Goal: Obtain resource: Obtain resource

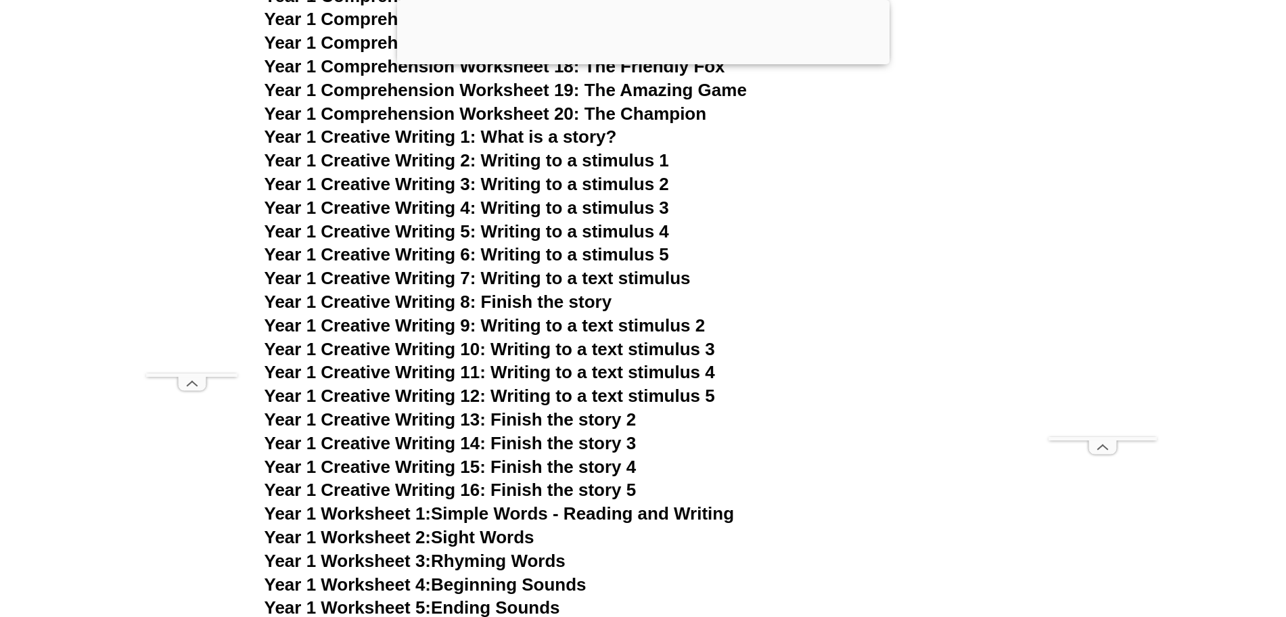
scroll to position [2285, 0]
click at [532, 316] on span "Year 1 Creative Writing 9: Writing to a text stimulus 2" at bounding box center [485, 325] width 441 height 20
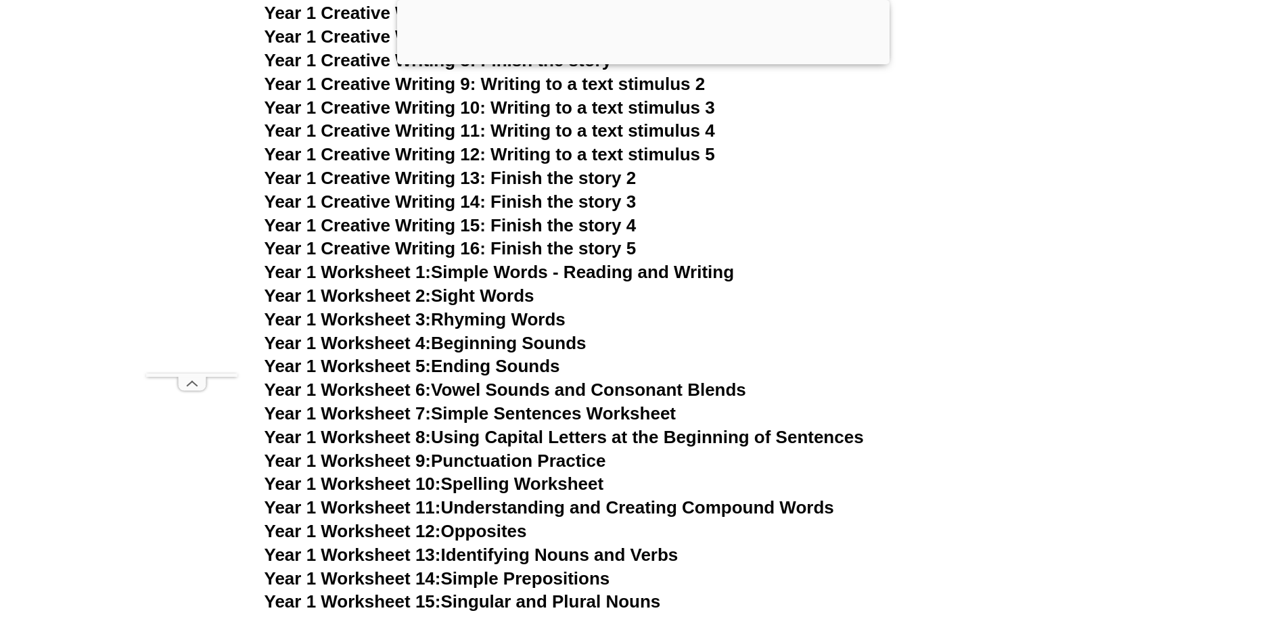
scroll to position [2605, 0]
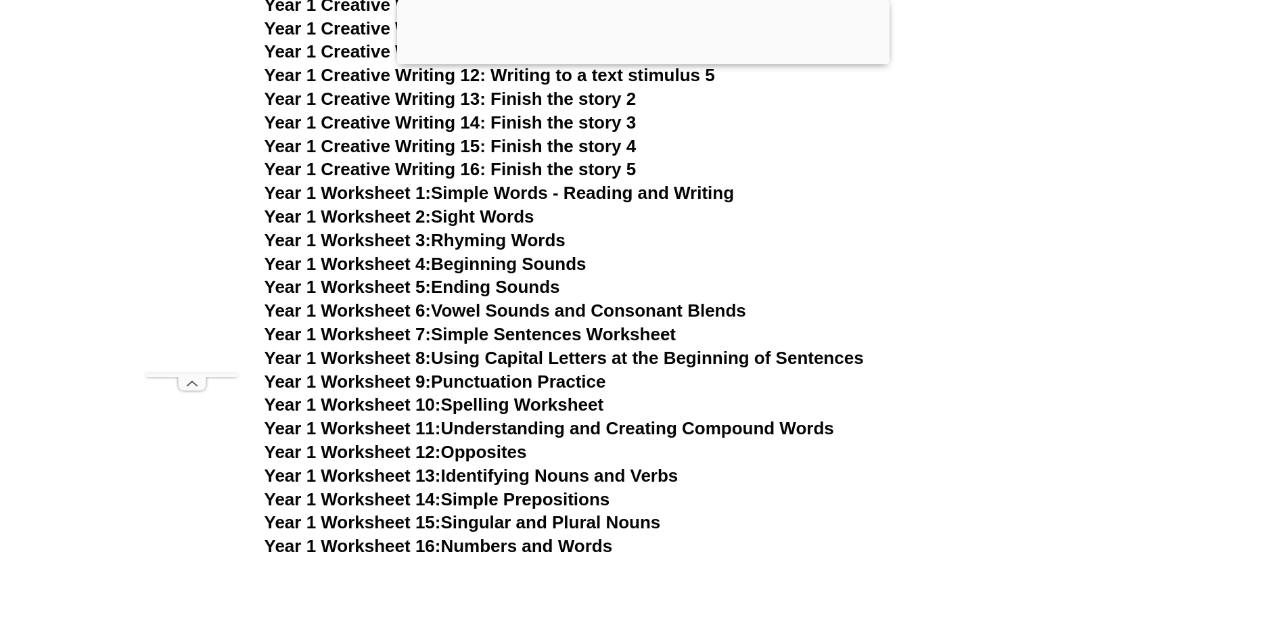
click at [507, 201] on link "Year 1 Worksheet 1: Simple Words - Reading and Writing" at bounding box center [500, 193] width 470 height 20
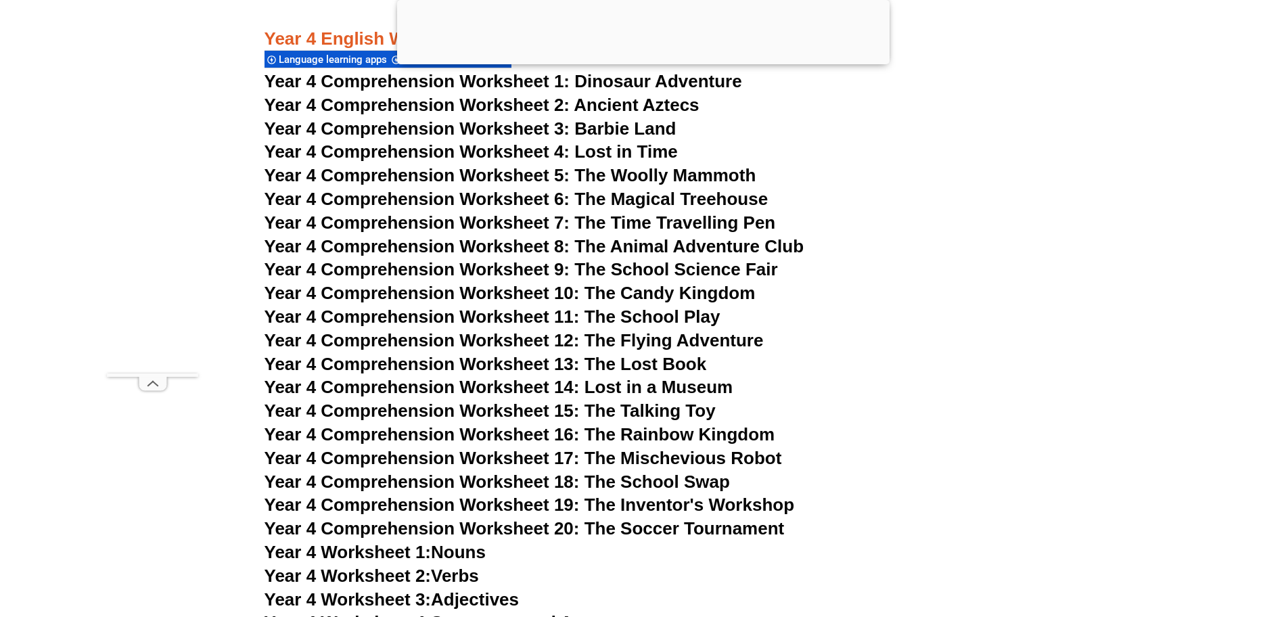
scroll to position [5630, 0]
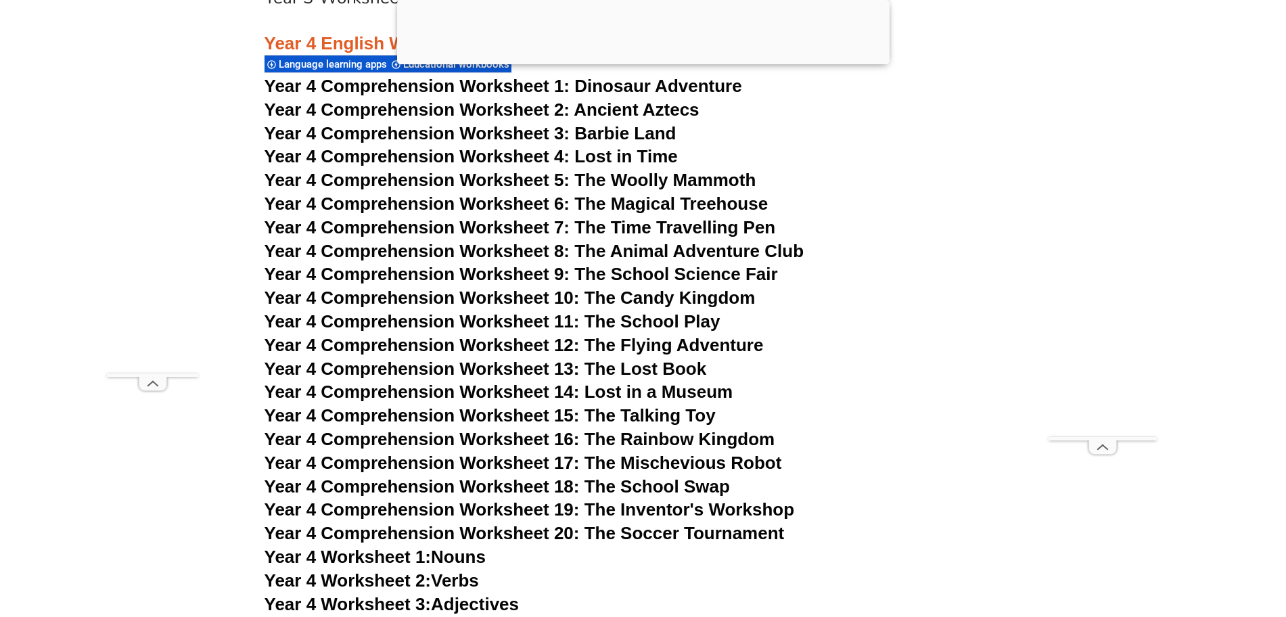
click at [685, 200] on span "Year 4 Comprehension Worksheet 6: The Magical Treehouse" at bounding box center [517, 204] width 504 height 20
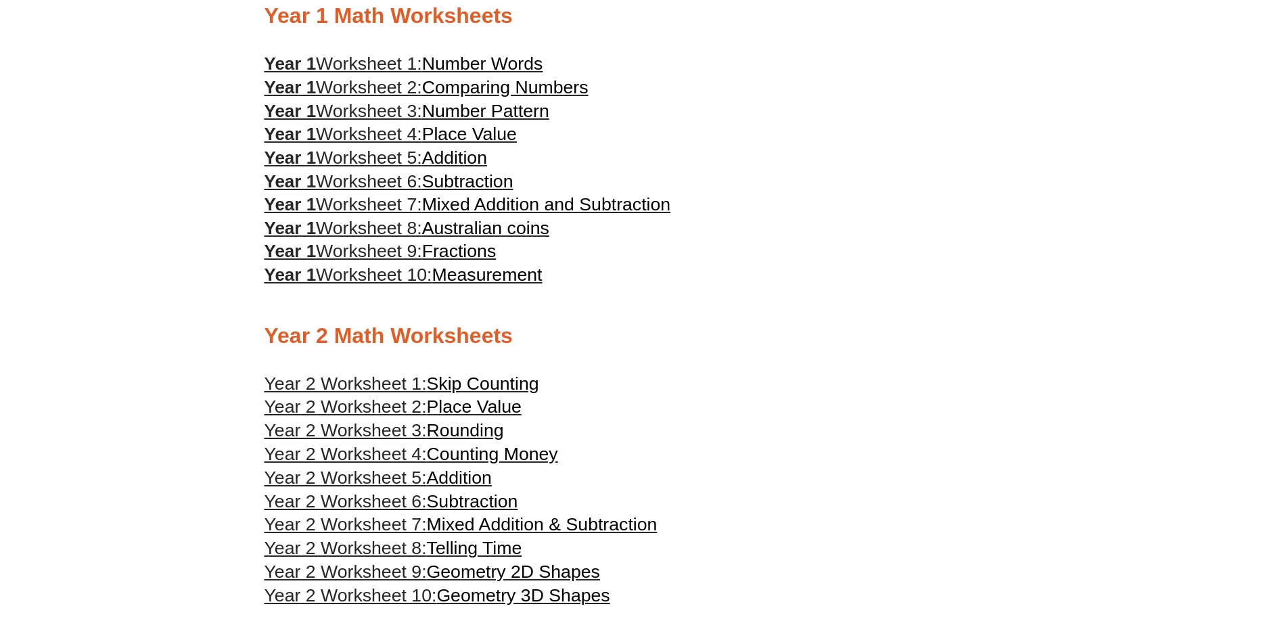
scroll to position [894, 0]
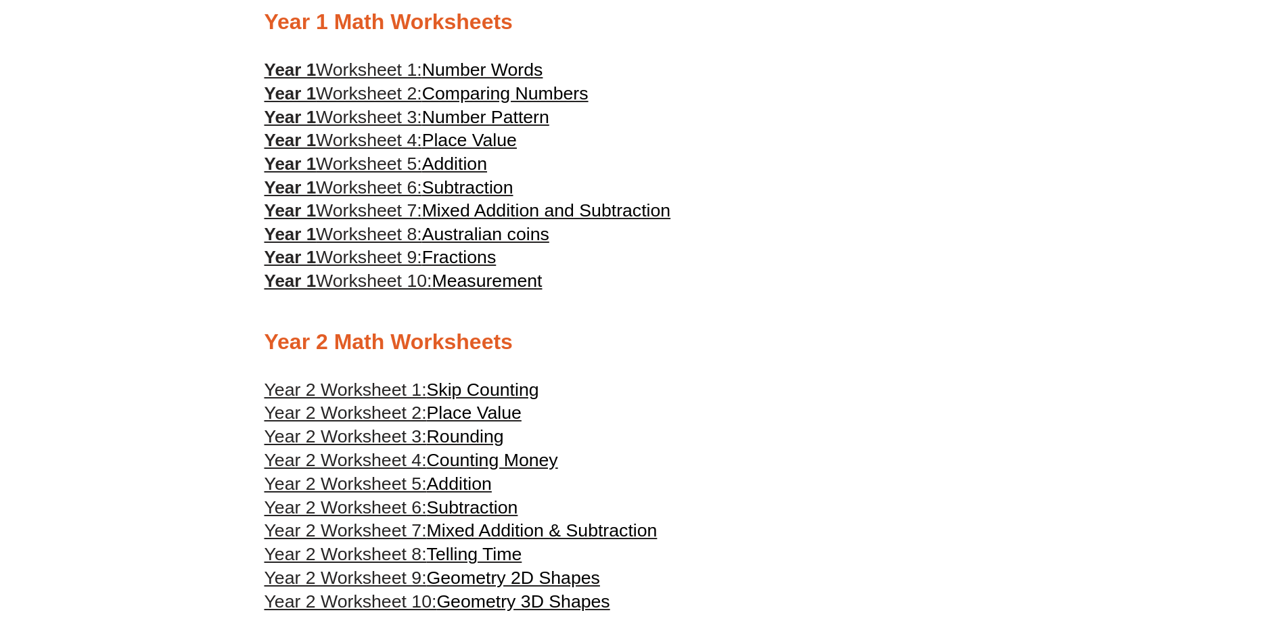
click at [464, 163] on span "Addition" at bounding box center [454, 164] width 65 height 20
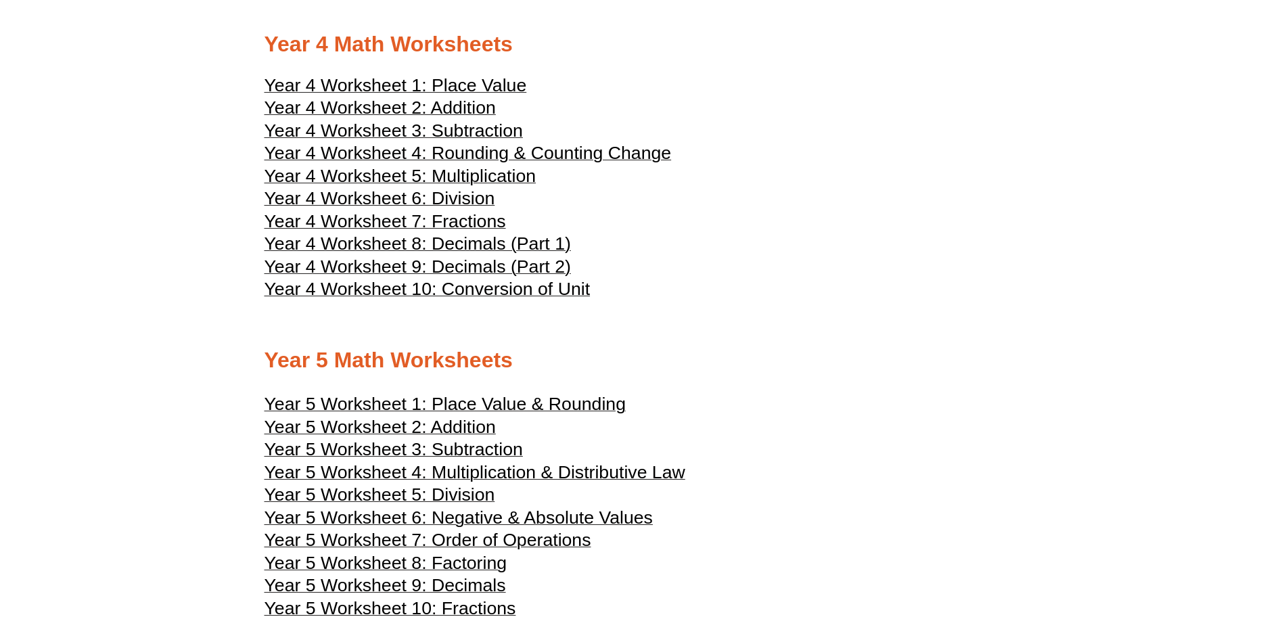
scroll to position [1652, 0]
